Goal: Find specific page/section: Find specific page/section

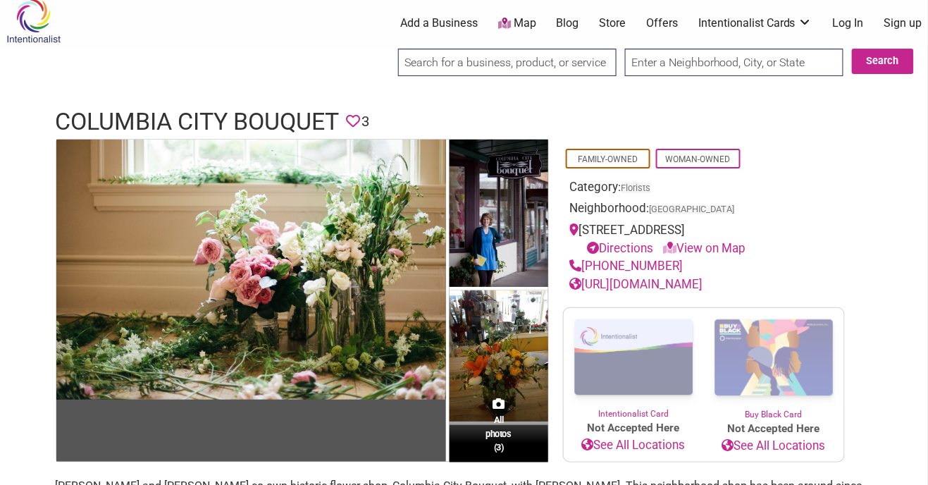
scroll to position [9, 0]
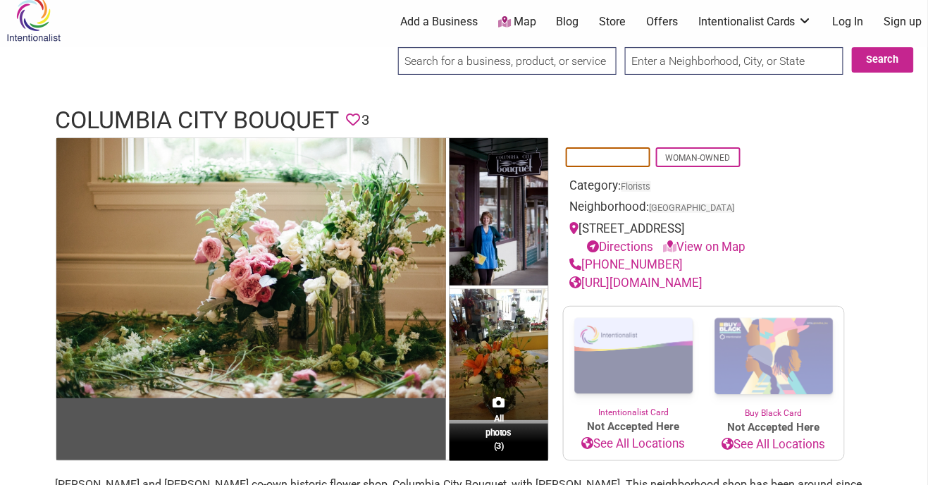
click at [593, 154] on link "Family-Owned" at bounding box center [608, 158] width 60 height 10
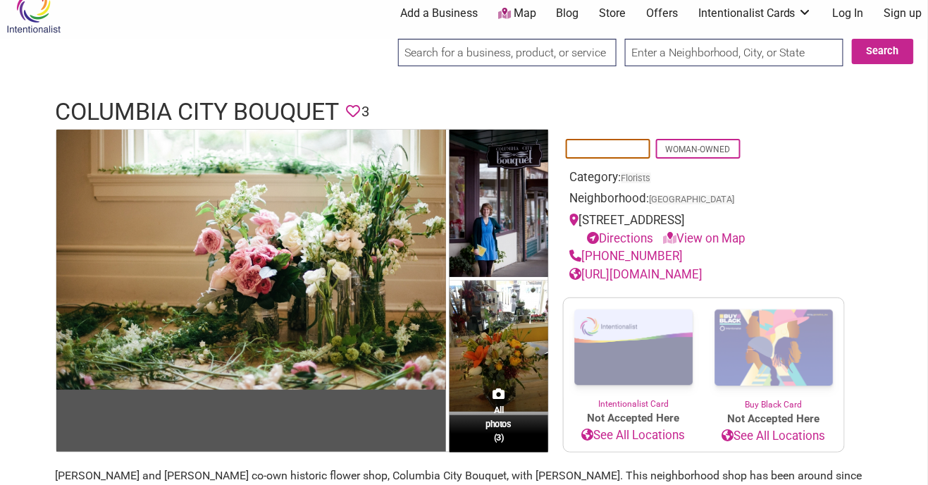
scroll to position [0, 0]
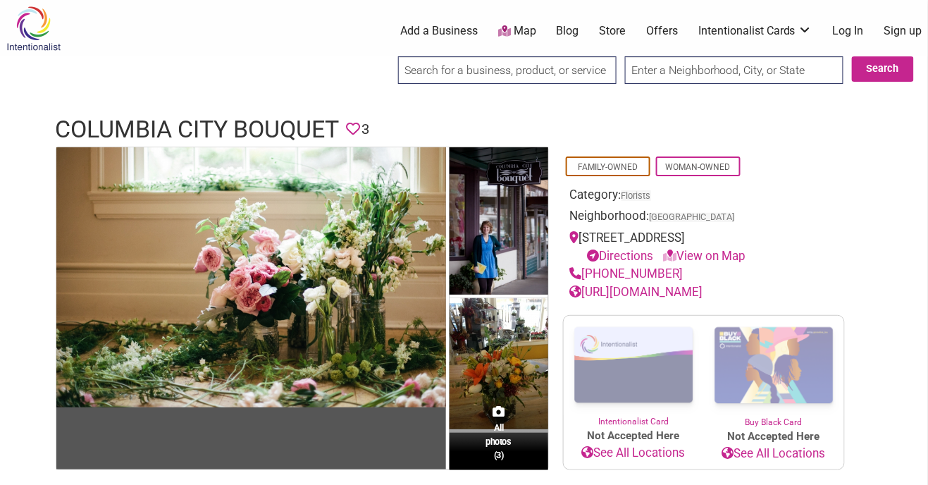
click at [454, 73] on input "search" at bounding box center [507, 69] width 218 height 27
type input "South Lake Union Bouquet"
click at [887, 66] on button "Search" at bounding box center [883, 68] width 62 height 25
